Goal: Check status: Check status

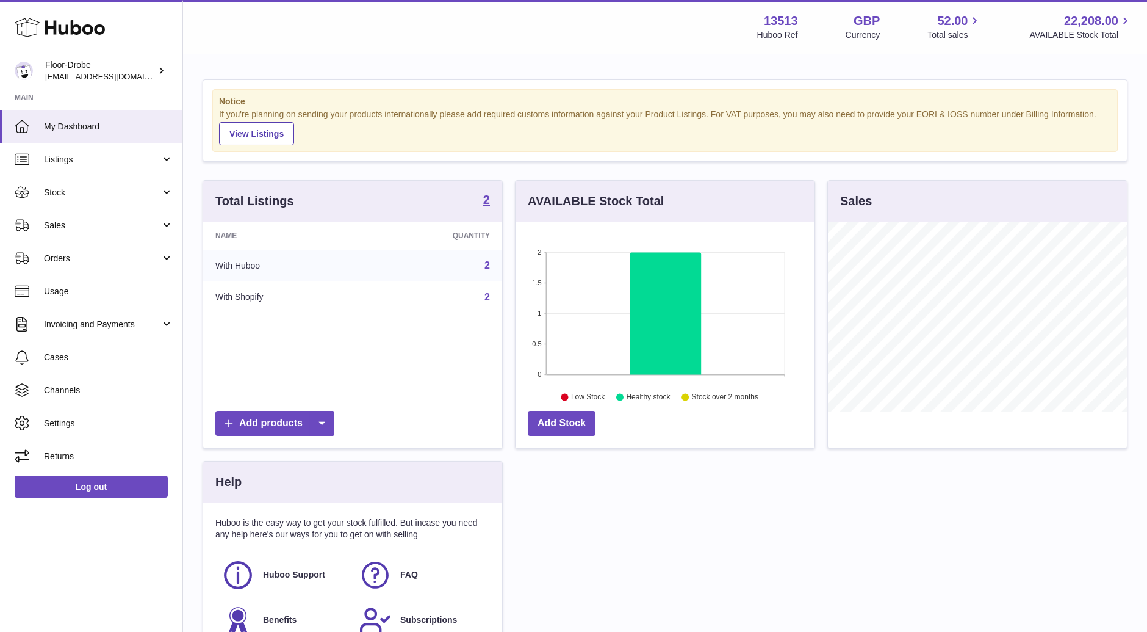
scroll to position [190, 299]
click at [107, 224] on span "Sales" at bounding box center [102, 226] width 117 height 12
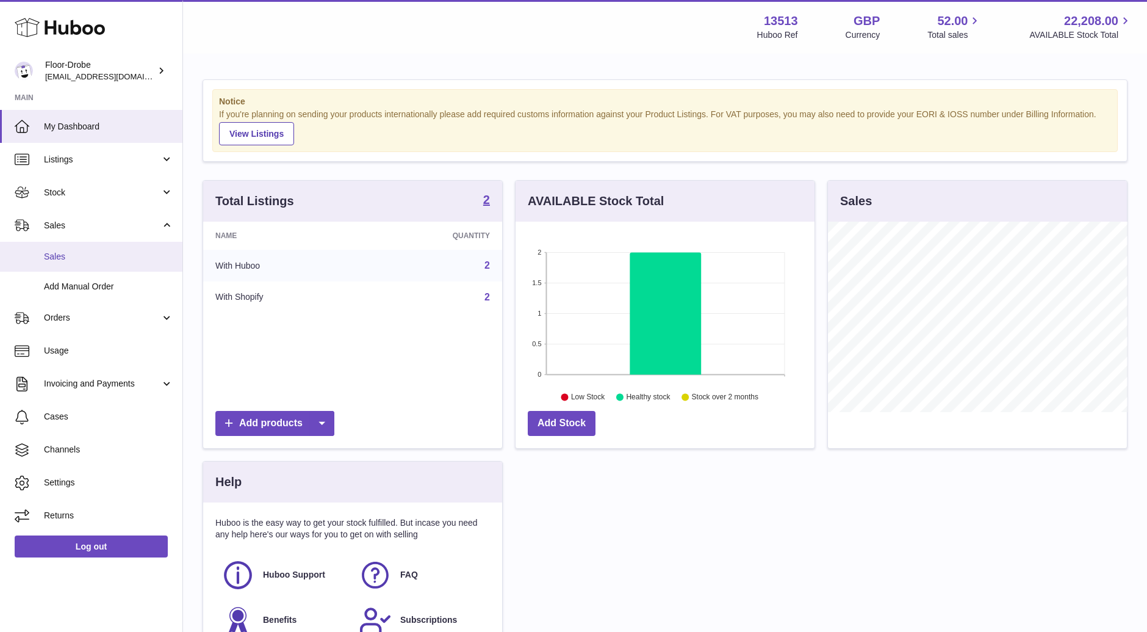
click at [110, 258] on span "Sales" at bounding box center [108, 257] width 129 height 12
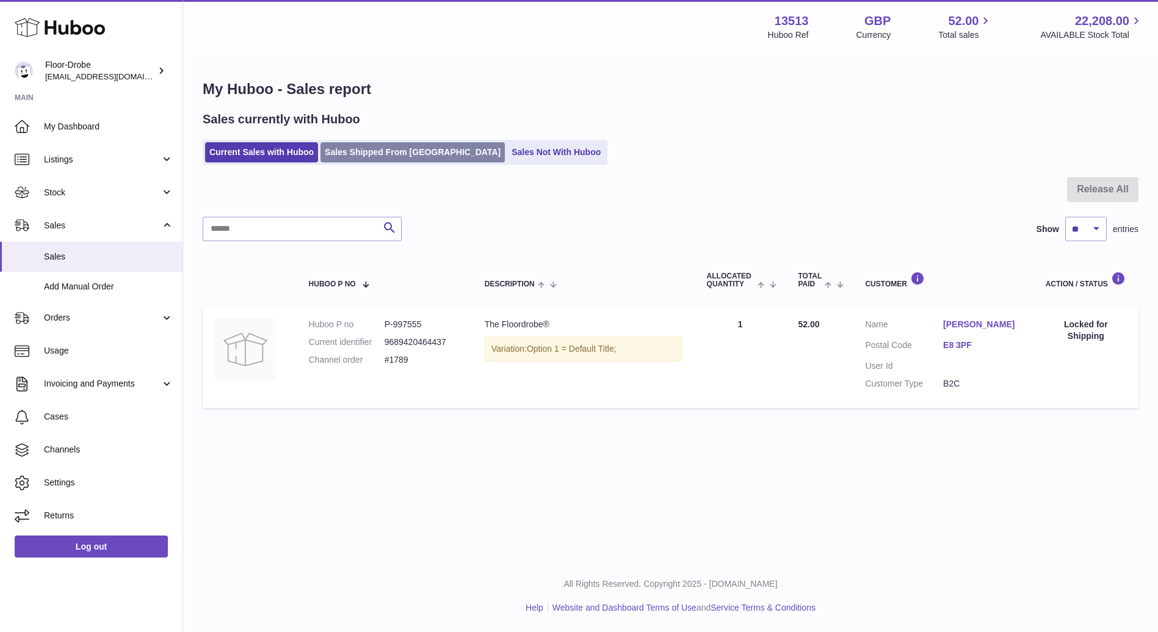
click at [407, 148] on link "Sales Shipped From [GEOGRAPHIC_DATA]" at bounding box center [412, 152] width 184 height 20
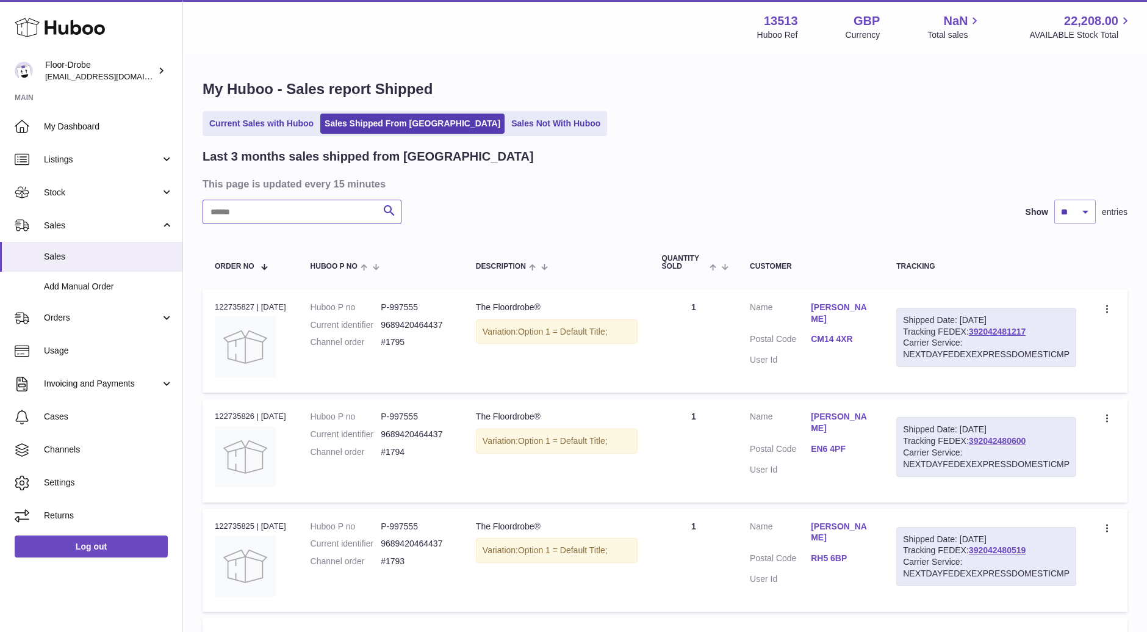
click at [270, 219] on input "text" at bounding box center [302, 212] width 199 height 24
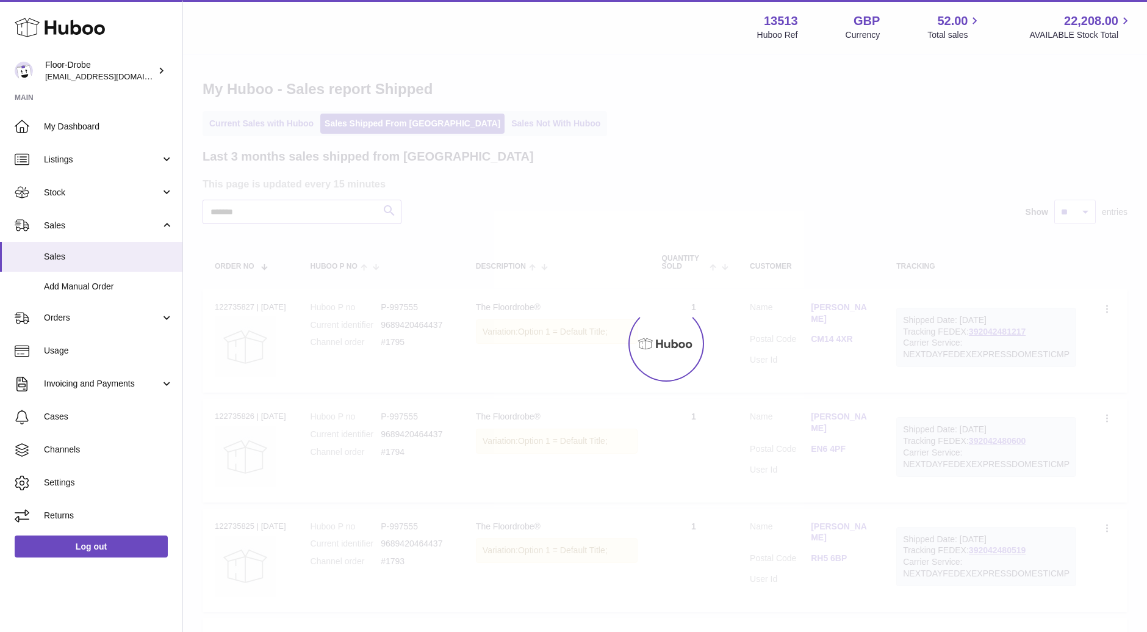
type input "*******"
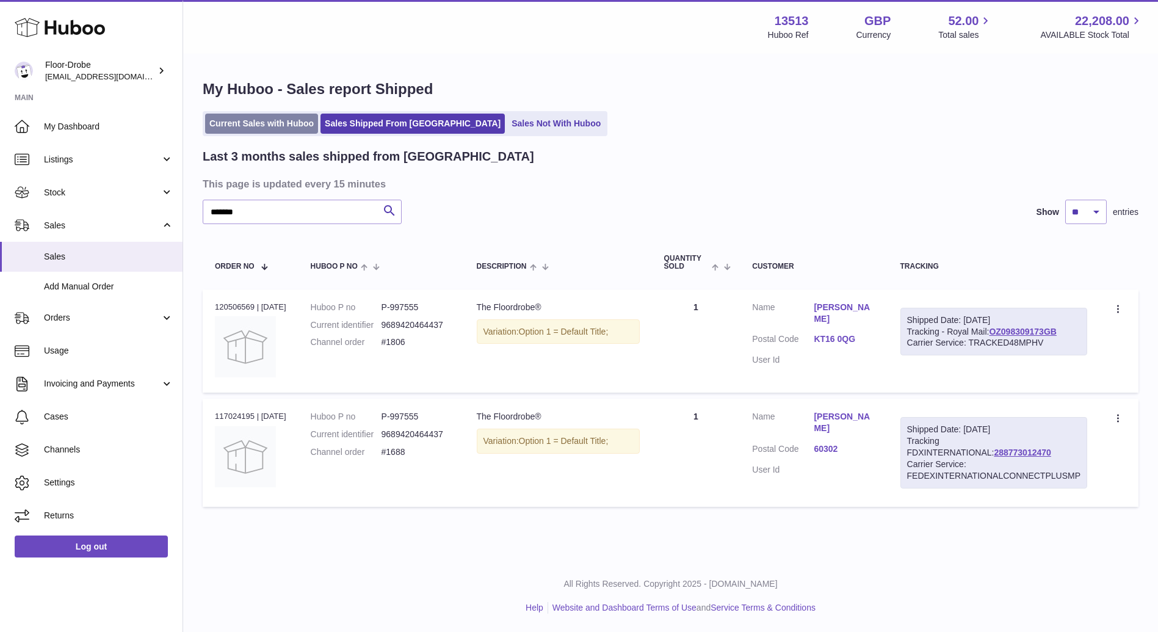
click at [267, 121] on link "Current Sales with Huboo" at bounding box center [261, 123] width 113 height 20
